Goal: Find specific page/section: Find specific page/section

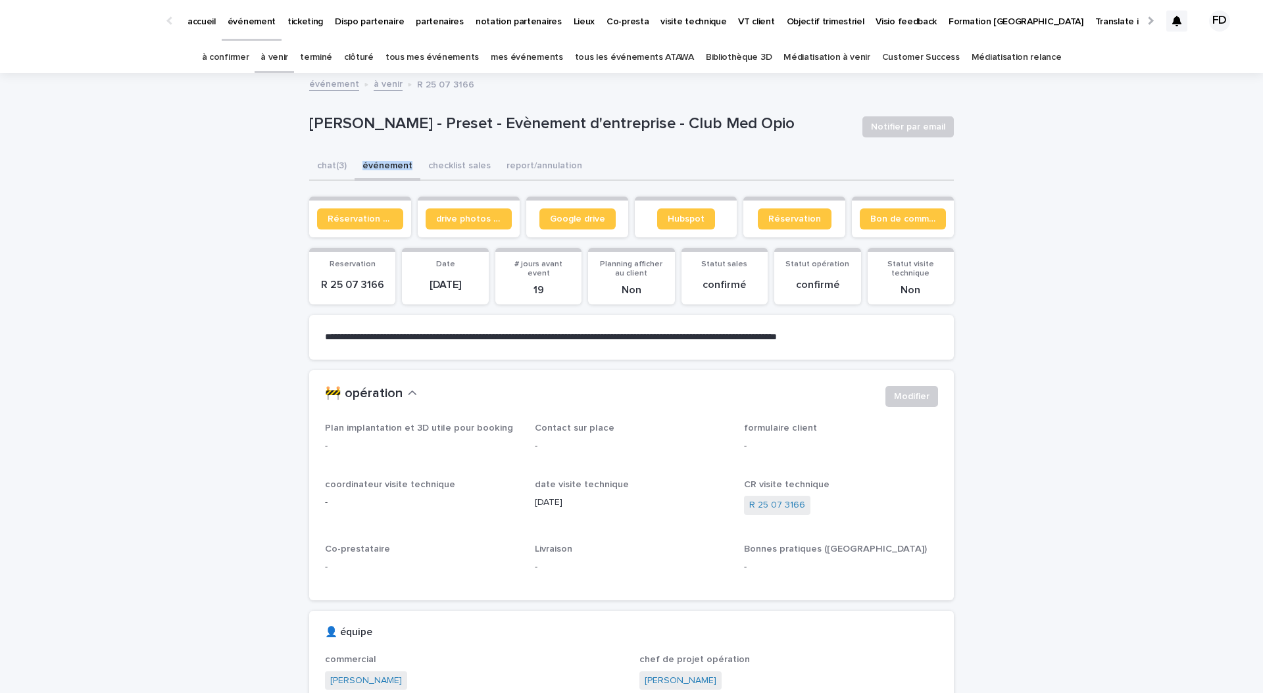
click at [428, 21] on p "partenaires" at bounding box center [440, 14] width 48 height 28
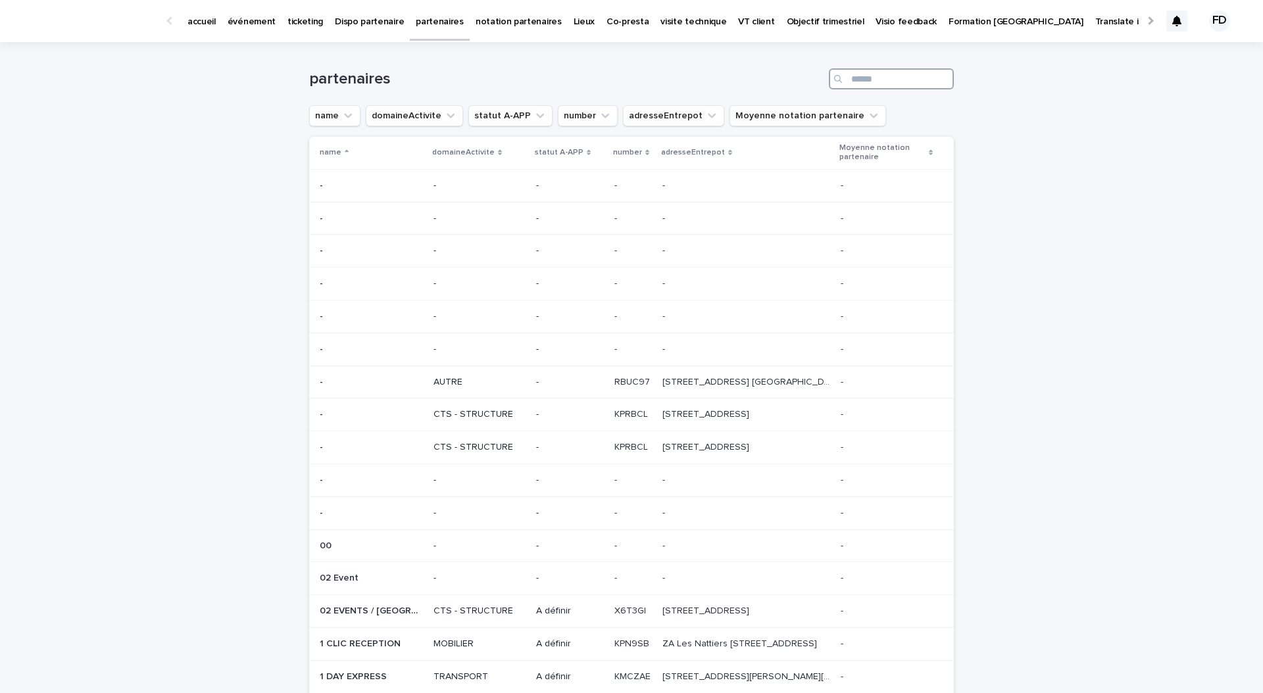
click at [865, 81] on input "Search" at bounding box center [891, 78] width 125 height 21
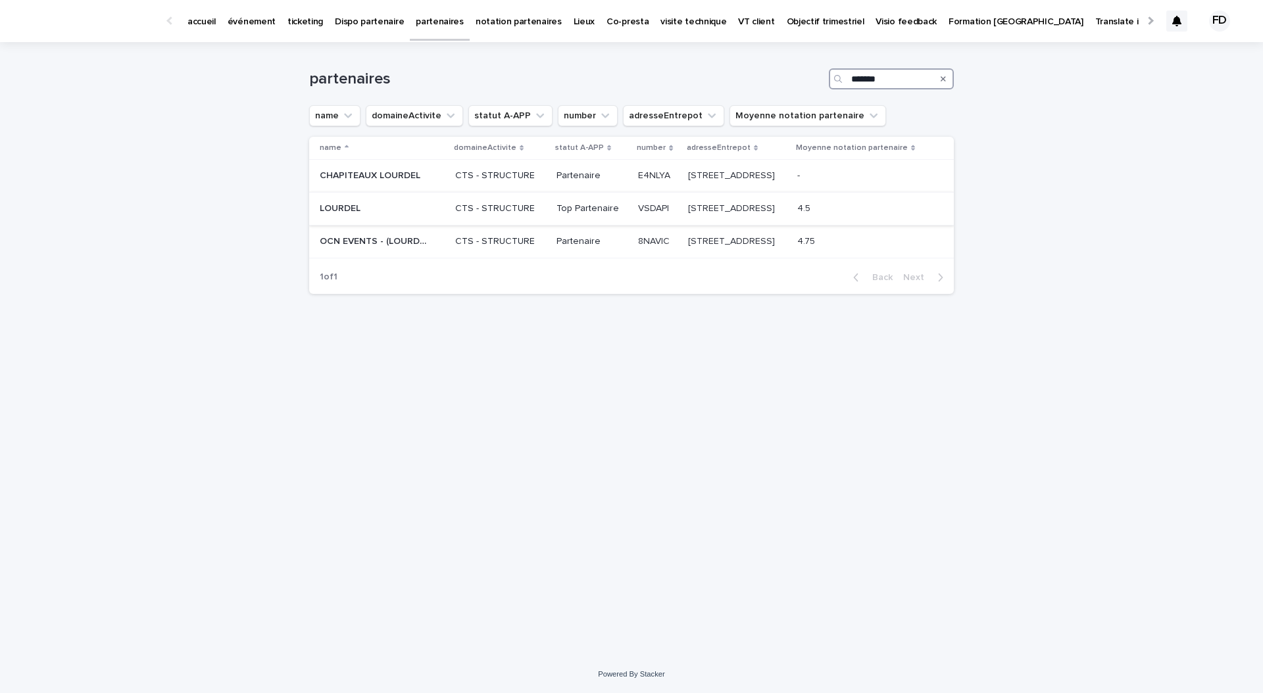
type input "*******"
click at [512, 211] on p "CTS - STRUCTURE" at bounding box center [500, 208] width 91 height 11
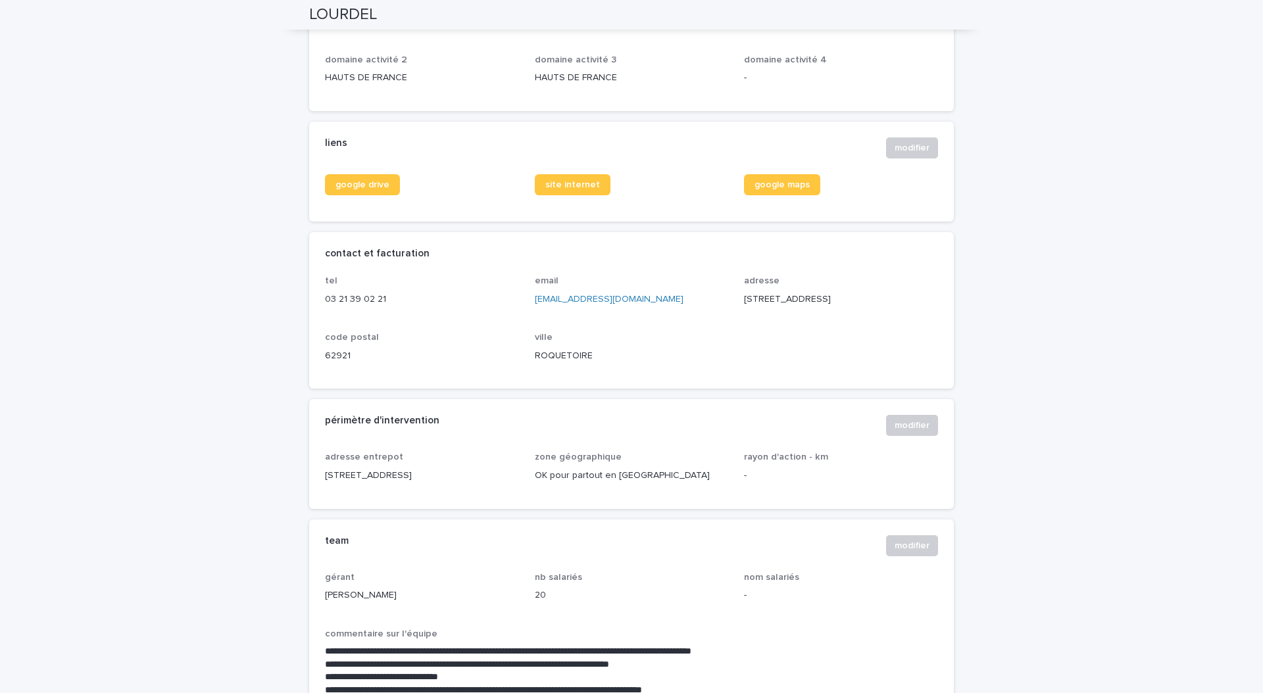
scroll to position [439, 0]
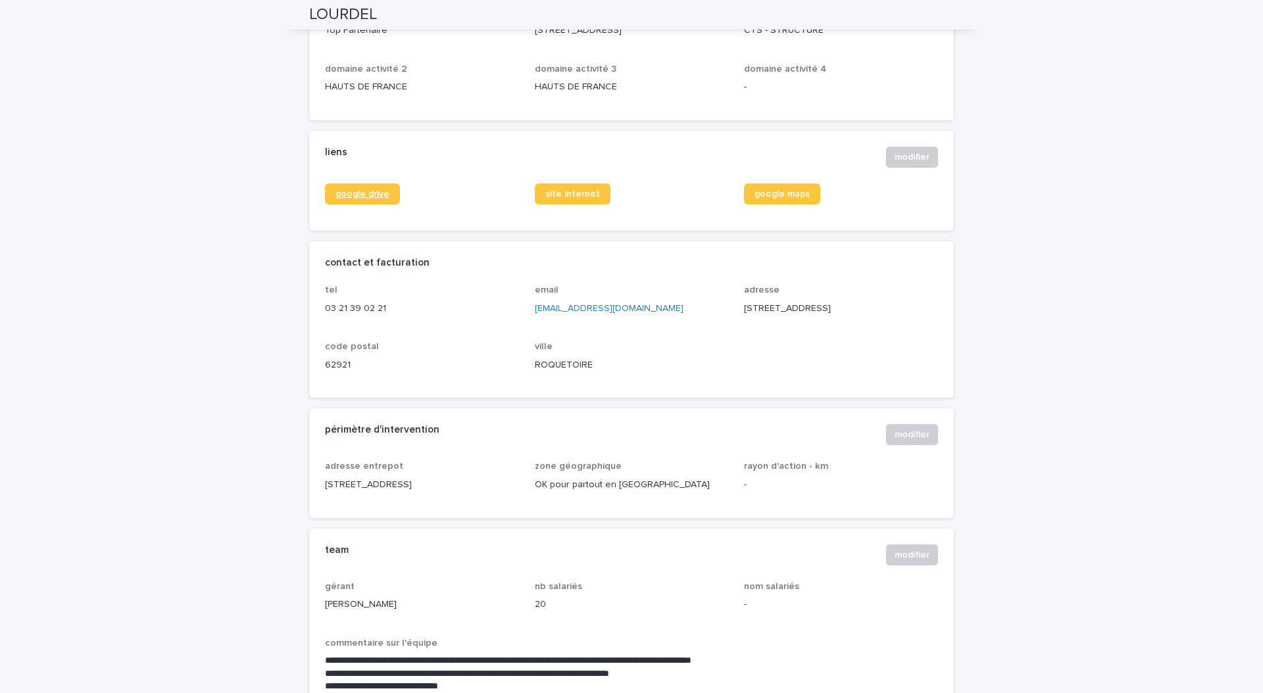
click at [357, 197] on span "google drive" at bounding box center [362, 193] width 54 height 9
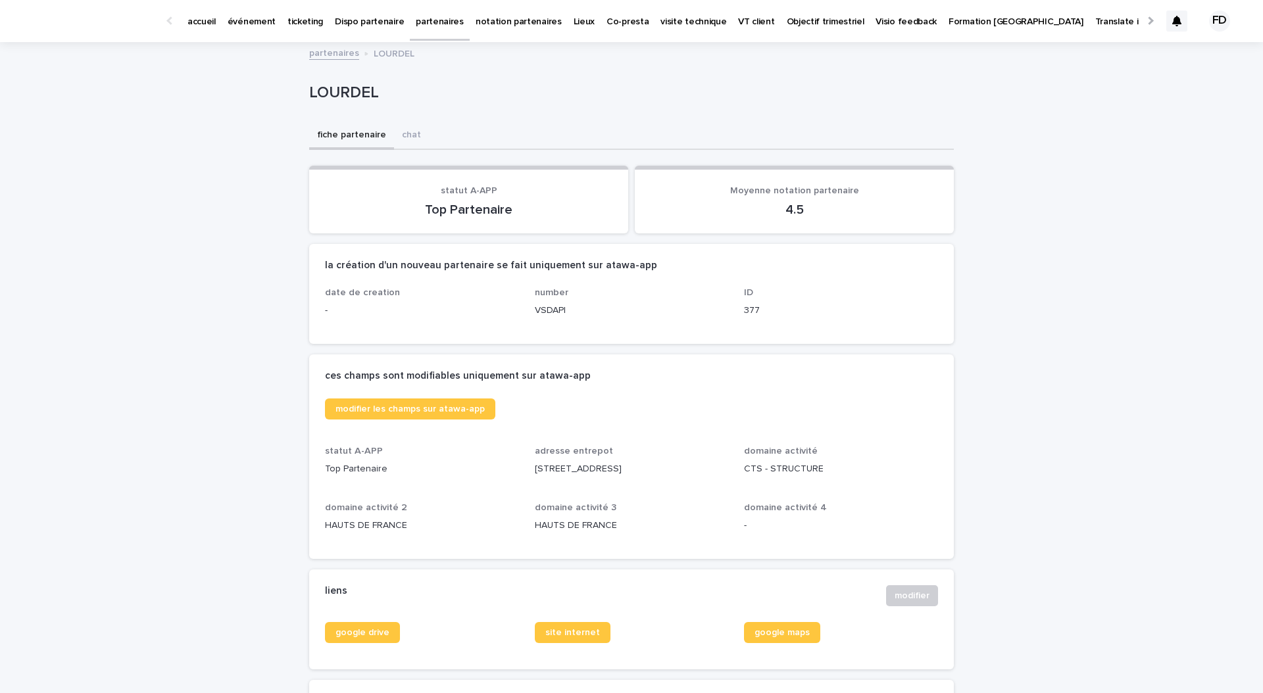
click at [422, 22] on p "partenaires" at bounding box center [440, 14] width 48 height 28
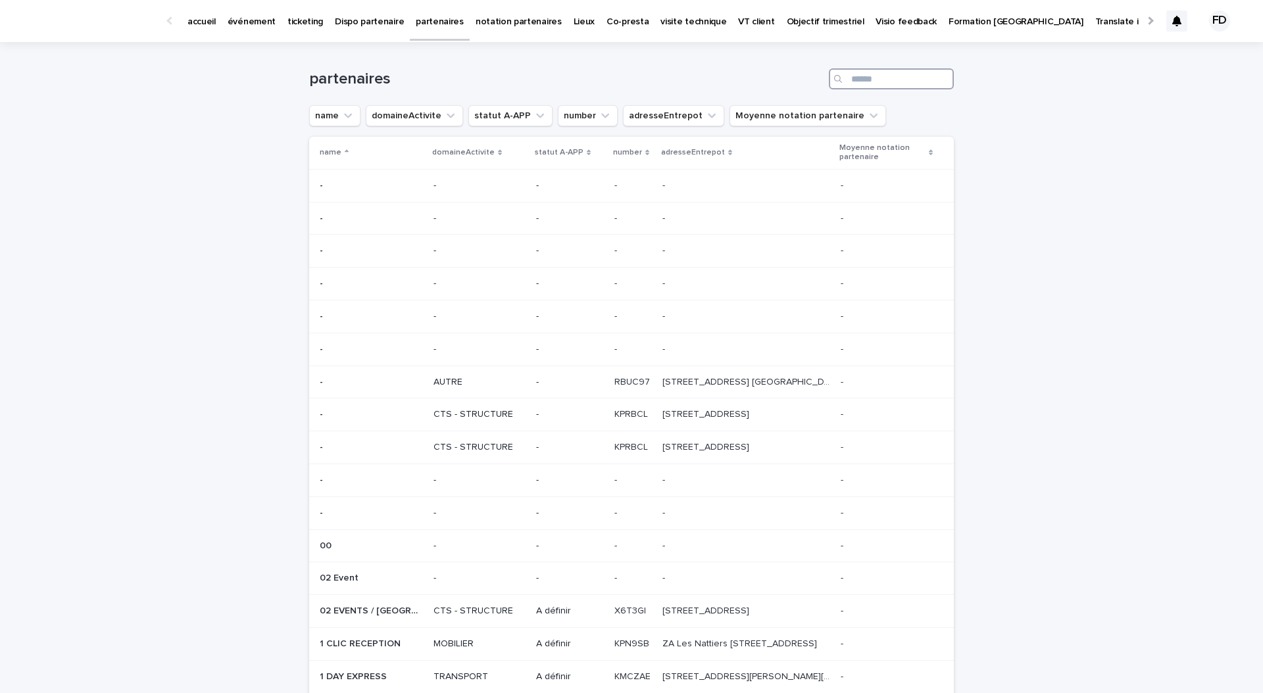
click at [906, 80] on input "Search" at bounding box center [891, 78] width 125 height 21
type input "*********"
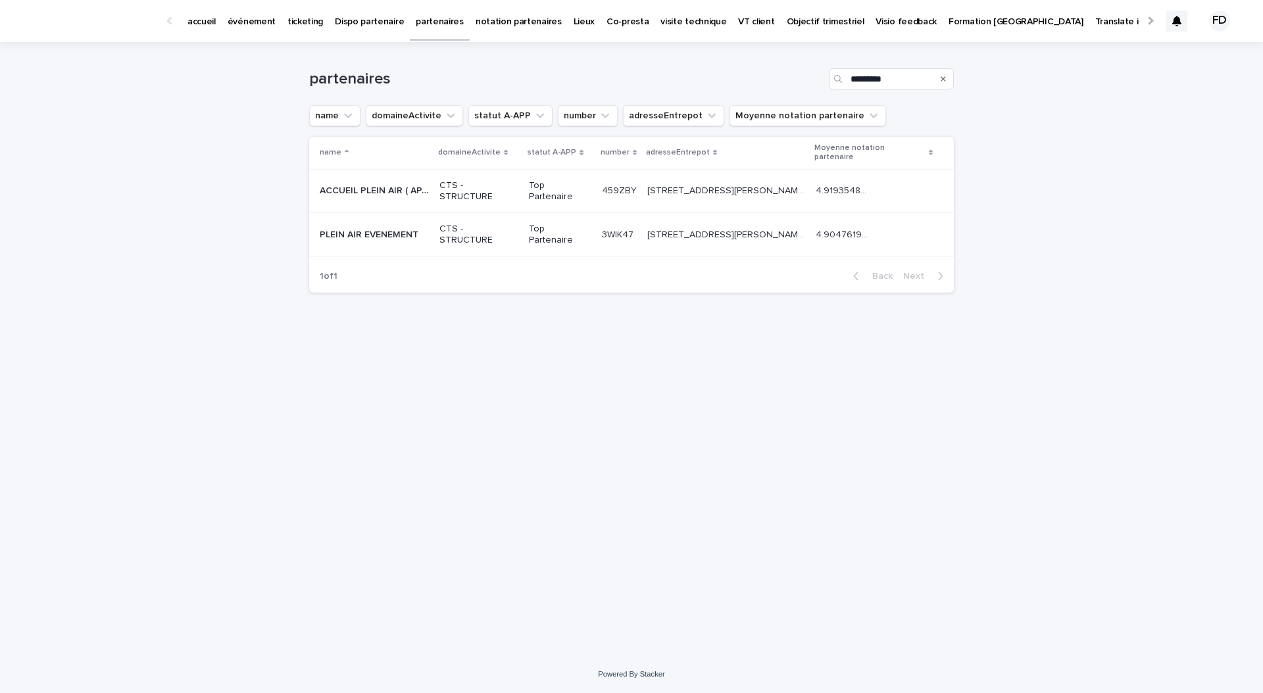
click at [577, 218] on div "Top Partenaire" at bounding box center [560, 234] width 62 height 33
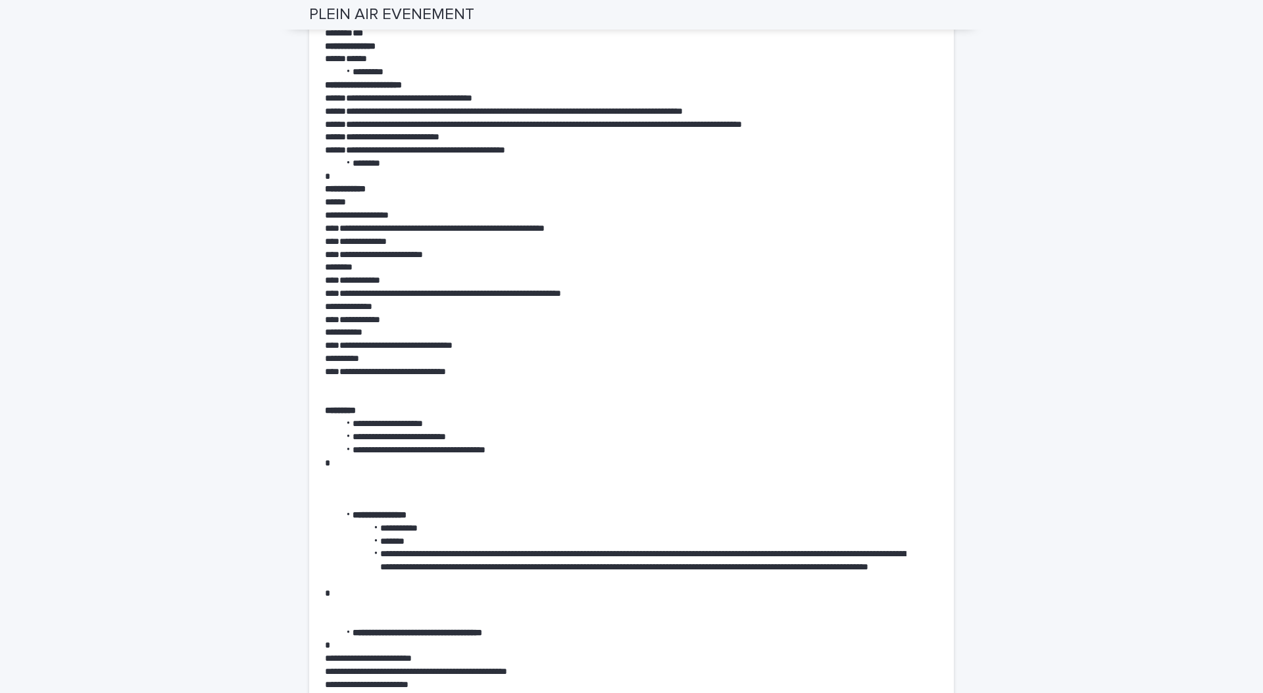
scroll to position [2654, 0]
click at [526, 482] on p at bounding box center [615, 488] width 581 height 13
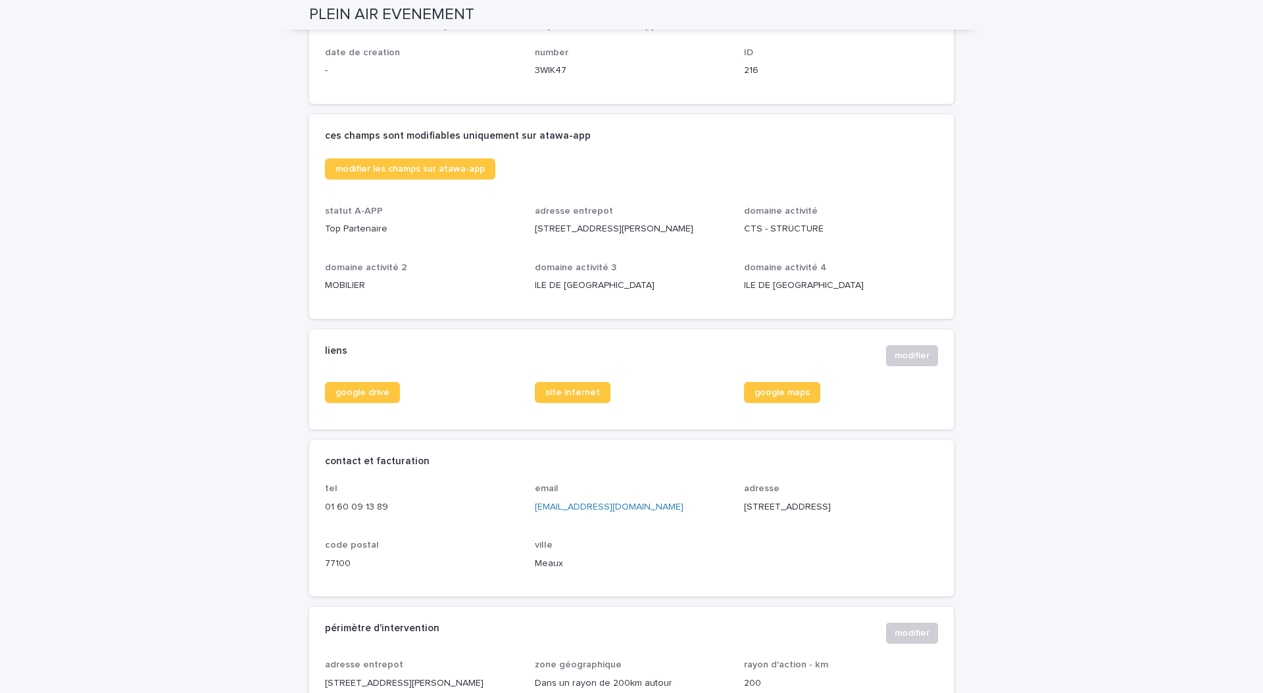
scroll to position [0, 0]
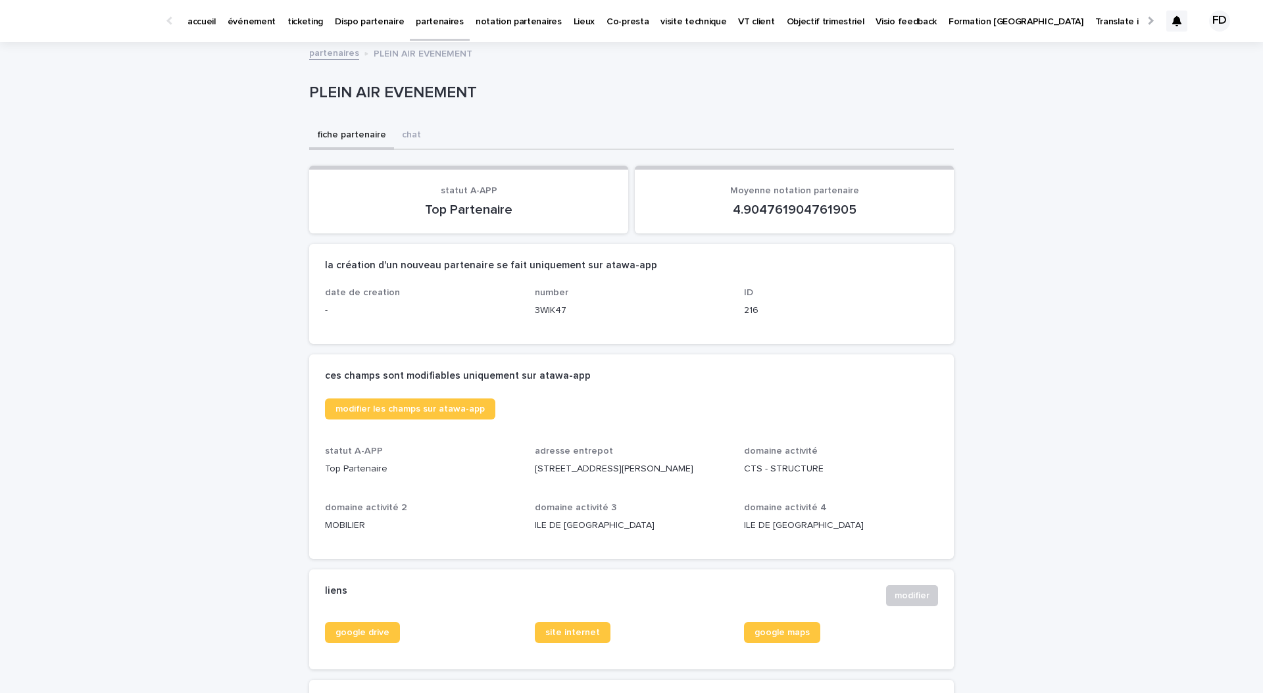
click at [205, 15] on p "accueil" at bounding box center [201, 14] width 28 height 28
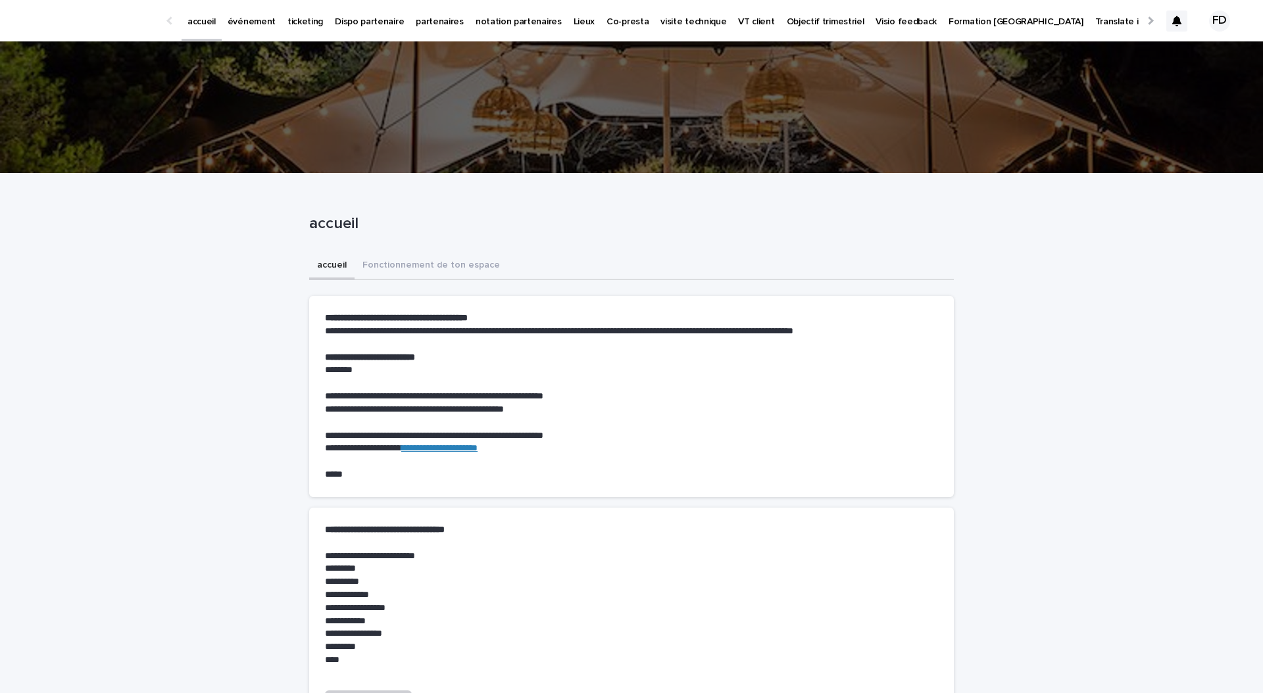
click at [255, 29] on link "événement" at bounding box center [252, 20] width 60 height 41
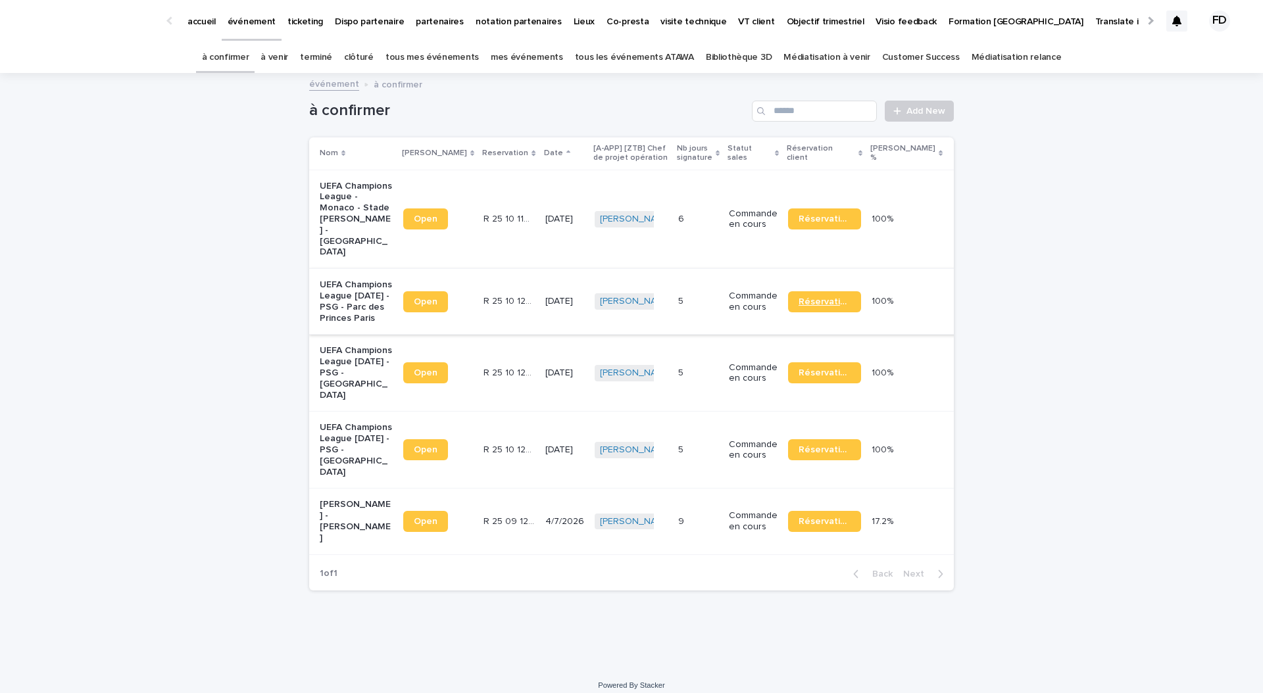
click at [839, 297] on span "Réservation" at bounding box center [825, 301] width 52 height 9
click at [622, 54] on link "tous les événements ATAWA" at bounding box center [634, 57] width 119 height 31
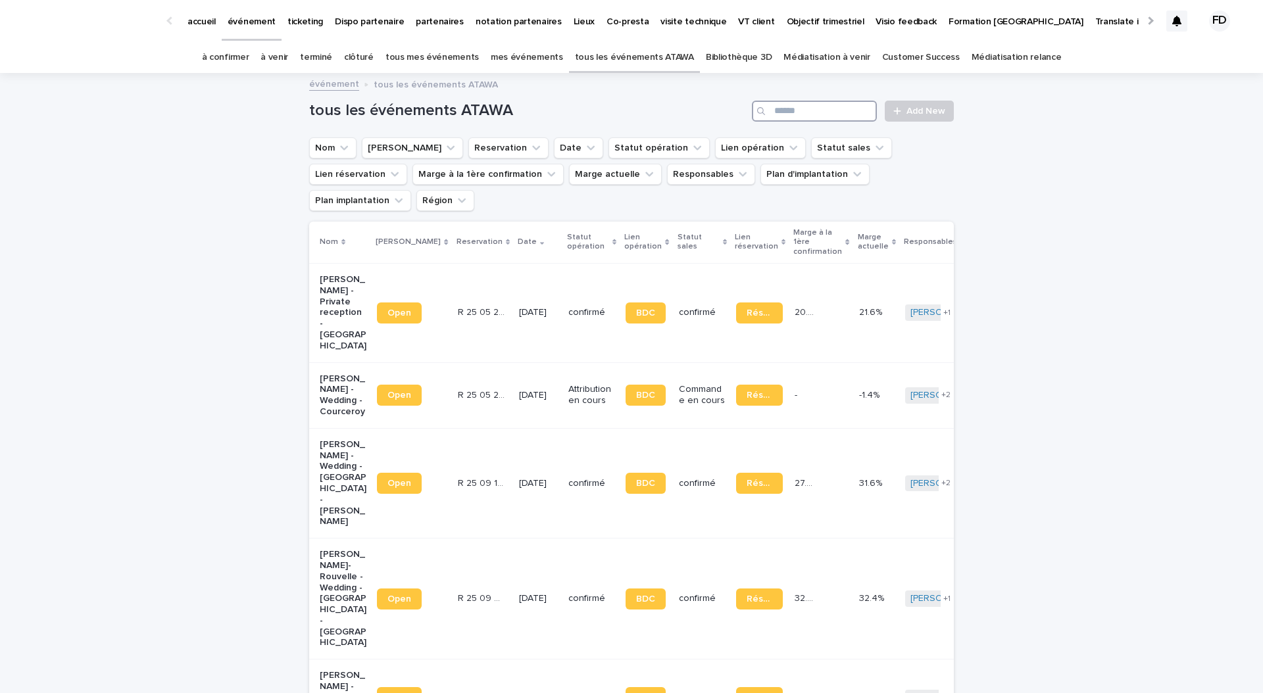
click at [843, 115] on input "Search" at bounding box center [814, 111] width 125 height 21
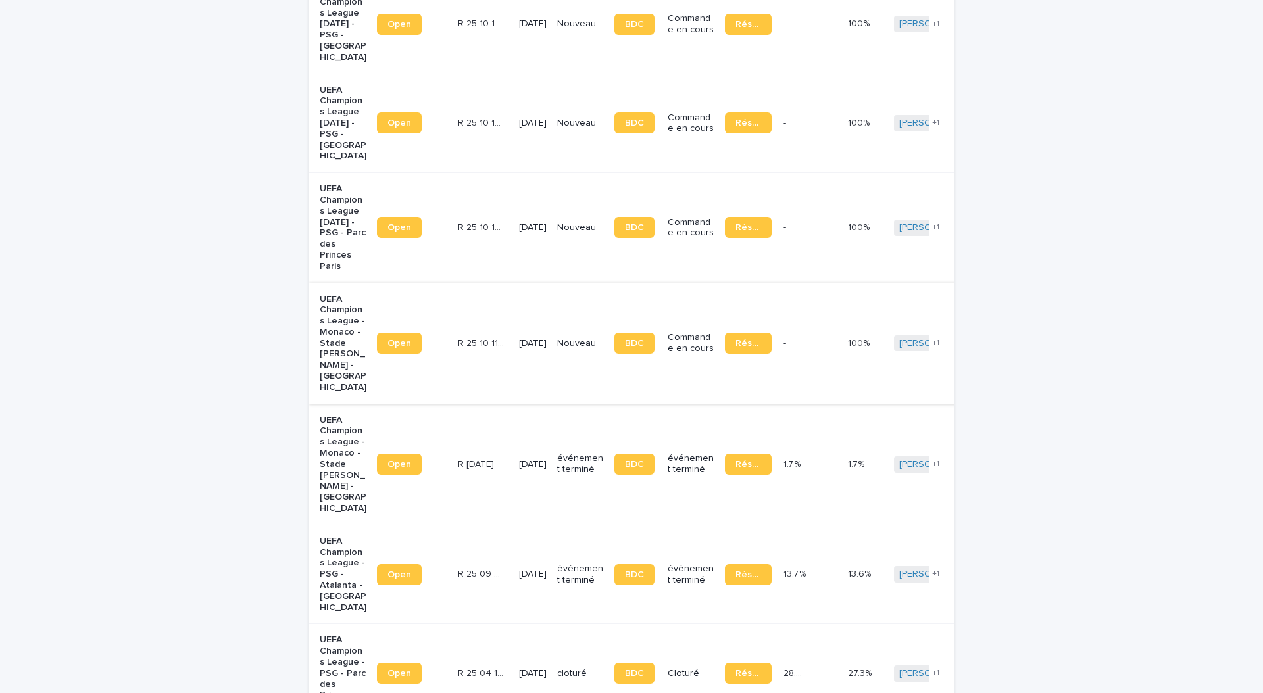
scroll to position [293, 0]
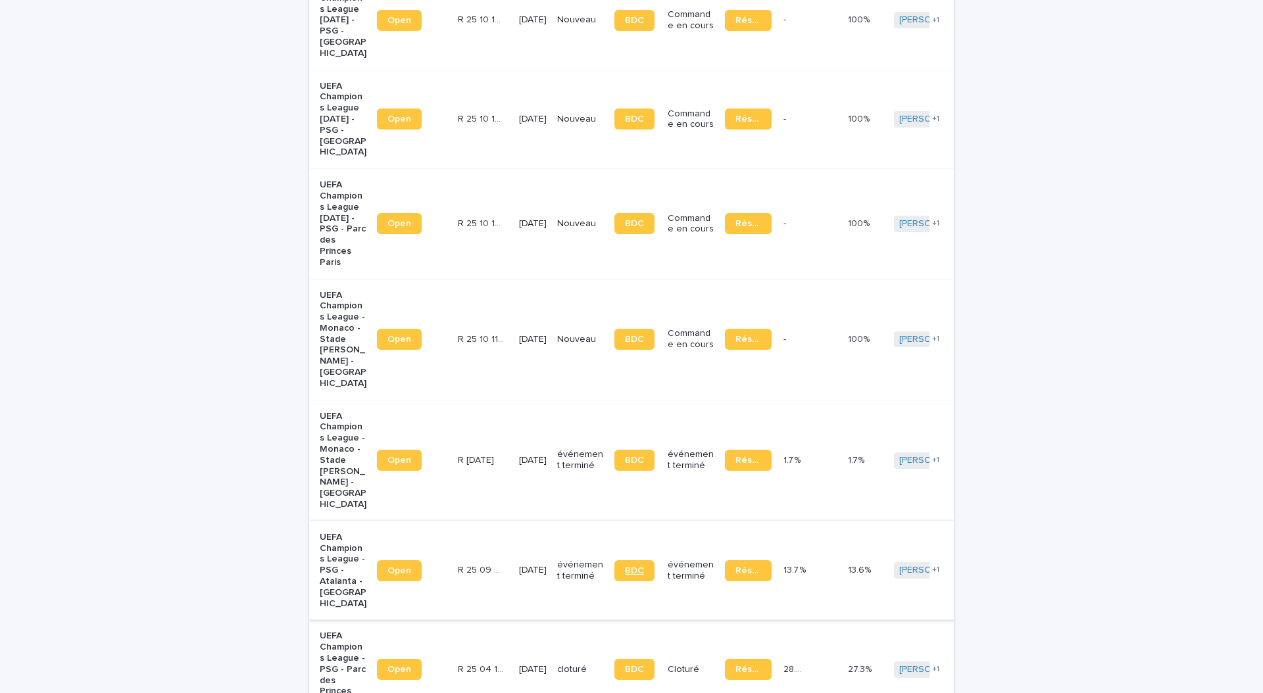
type input "****"
click at [633, 560] on link "BDC" at bounding box center [634, 570] width 40 height 21
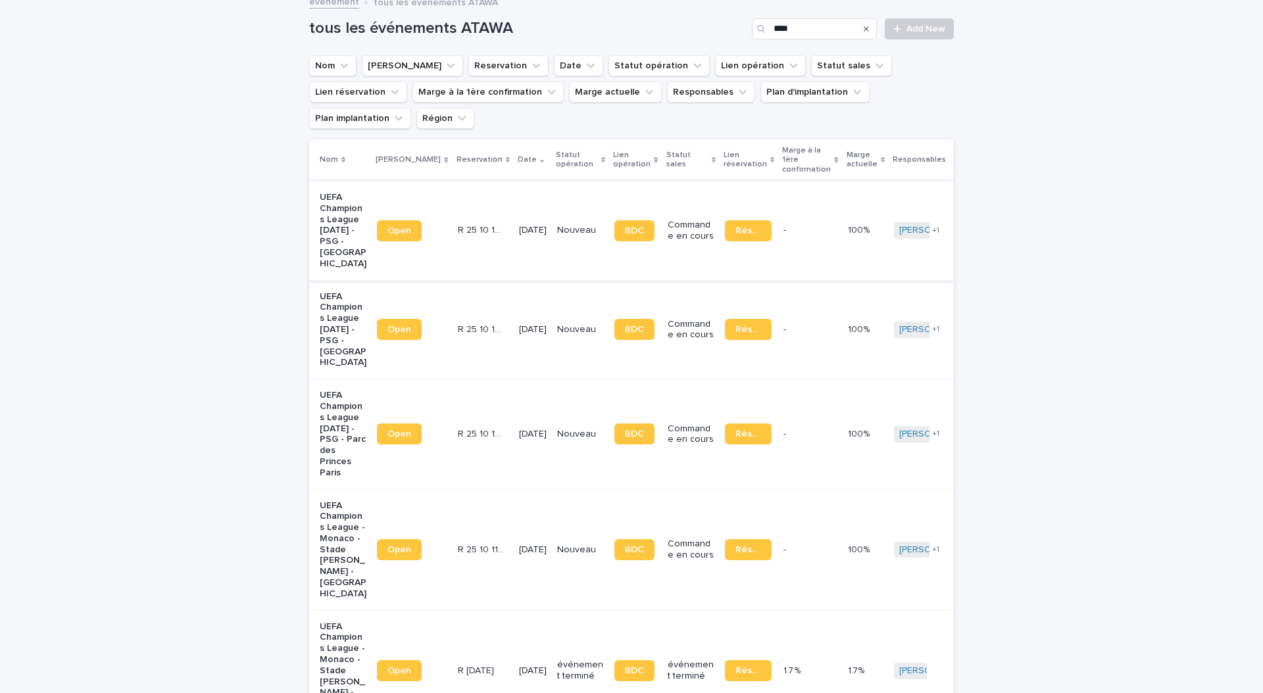
scroll to position [0, 0]
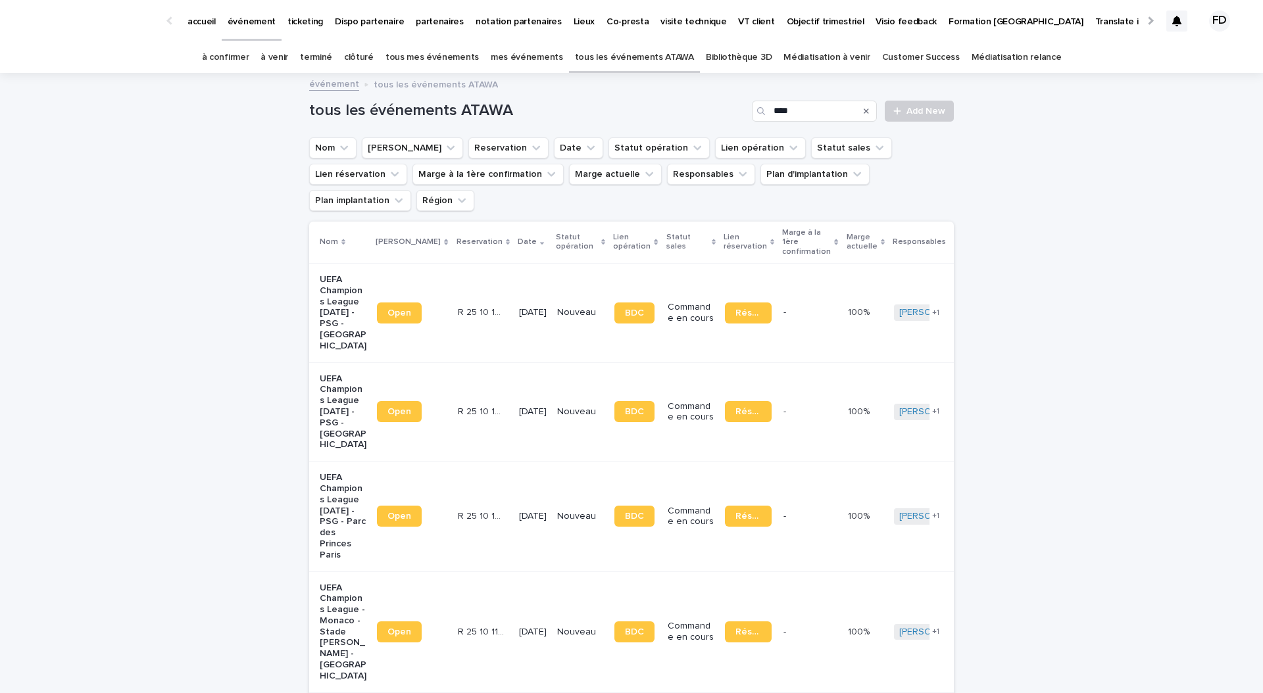
click at [249, 52] on link "à confirmer" at bounding box center [225, 57] width 47 height 31
